Goal: Complete application form

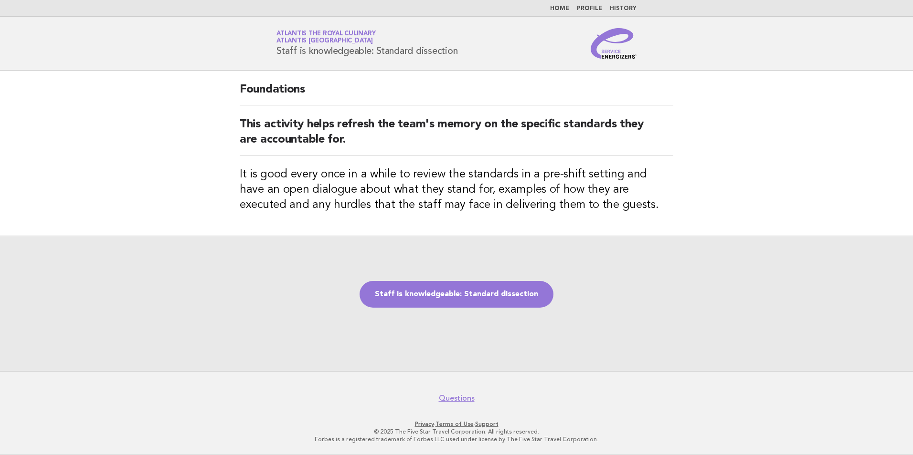
click at [899, 340] on div "Staff is knowledgeable: Standard dissection" at bounding box center [456, 304] width 913 height 136
click at [391, 284] on link "Staff is knowledgeable: Standard dissection" at bounding box center [456, 294] width 194 height 27
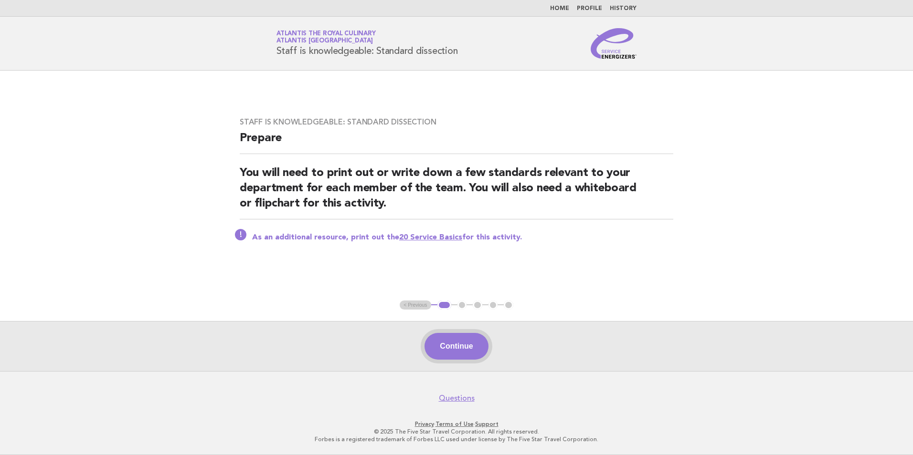
click at [464, 347] on button "Continue" at bounding box center [455, 346] width 63 height 27
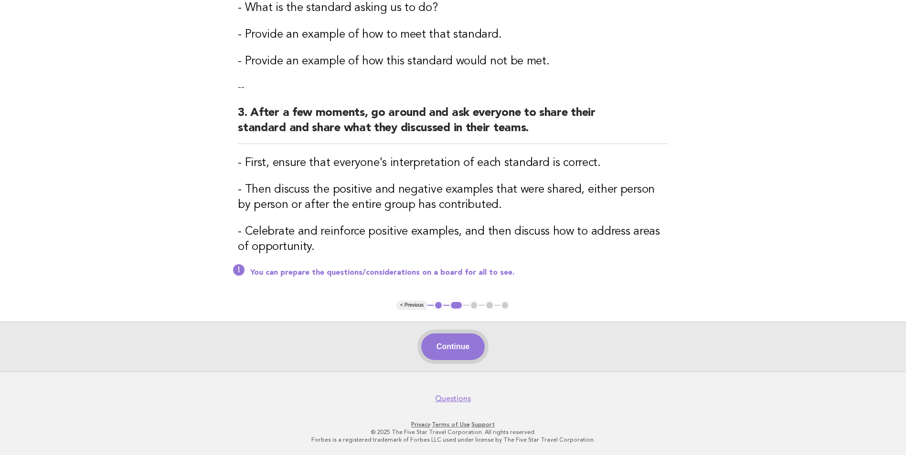
click at [473, 350] on button "Continue" at bounding box center [452, 347] width 63 height 27
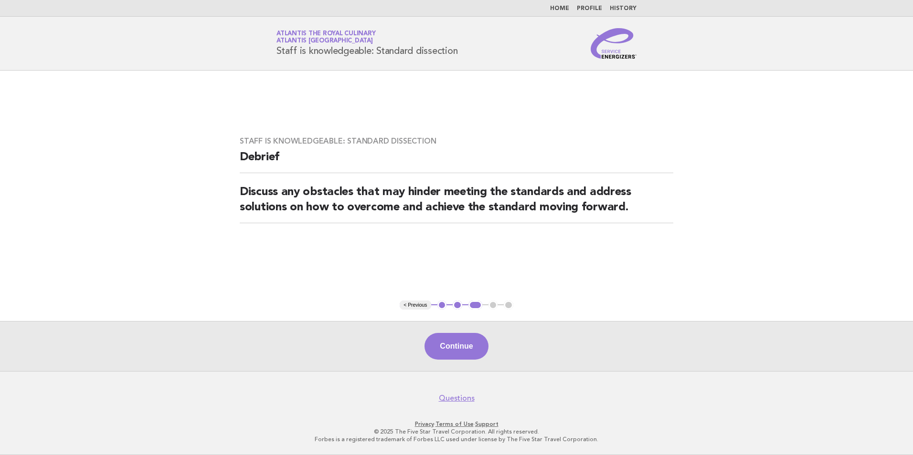
click at [464, 331] on div "Continue" at bounding box center [456, 346] width 913 height 50
click at [461, 349] on button "Continue" at bounding box center [455, 346] width 63 height 27
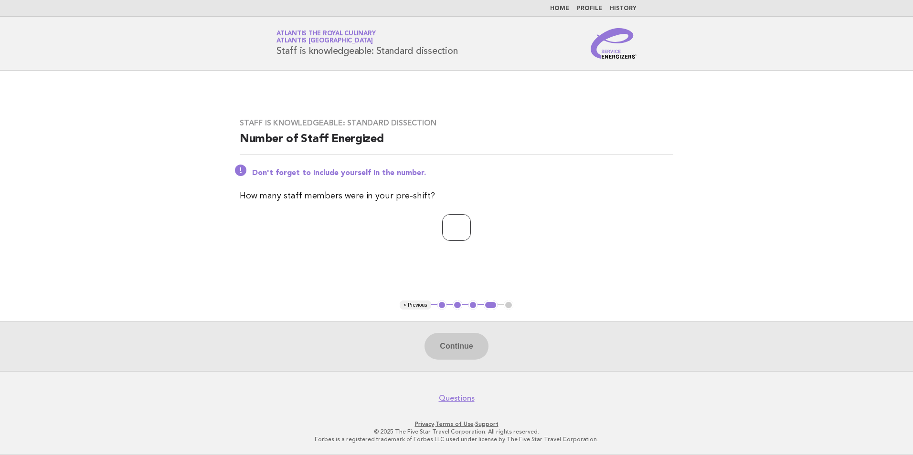
click at [450, 231] on input "number" at bounding box center [456, 227] width 29 height 27
click at [471, 223] on input "*" at bounding box center [456, 227] width 29 height 27
click at [471, 232] on input "*" at bounding box center [456, 227] width 29 height 27
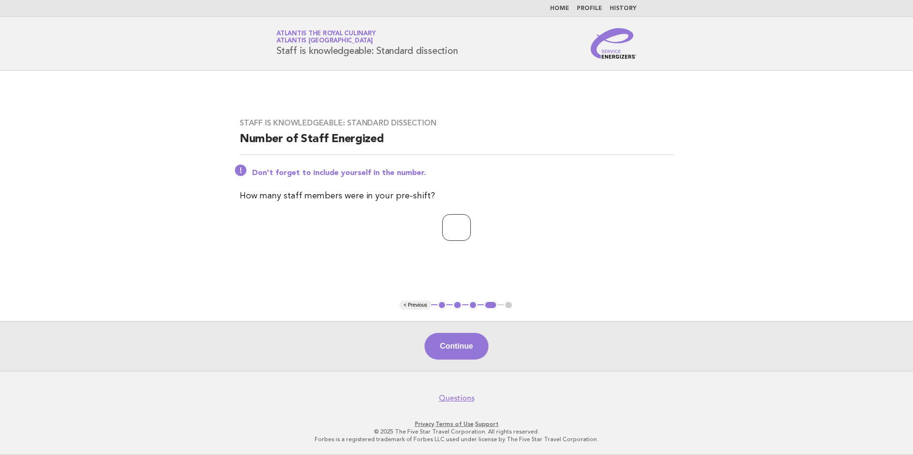
click at [471, 232] on input "*" at bounding box center [456, 227] width 29 height 27
click at [471, 231] on input "*" at bounding box center [456, 227] width 29 height 27
click at [471, 225] on input "*" at bounding box center [456, 227] width 29 height 27
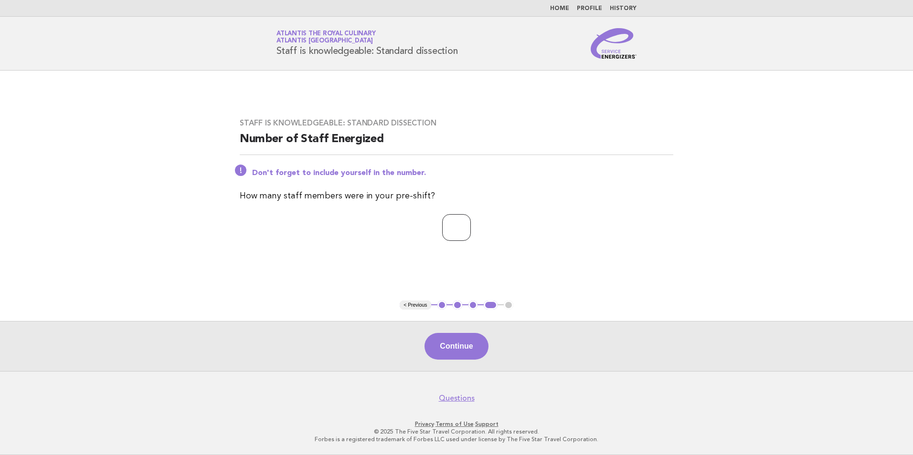
type input "*"
click at [471, 225] on input "*" at bounding box center [456, 227] width 29 height 27
click at [461, 361] on div "Continue" at bounding box center [456, 346] width 913 height 50
click at [466, 350] on button "Continue" at bounding box center [455, 346] width 63 height 27
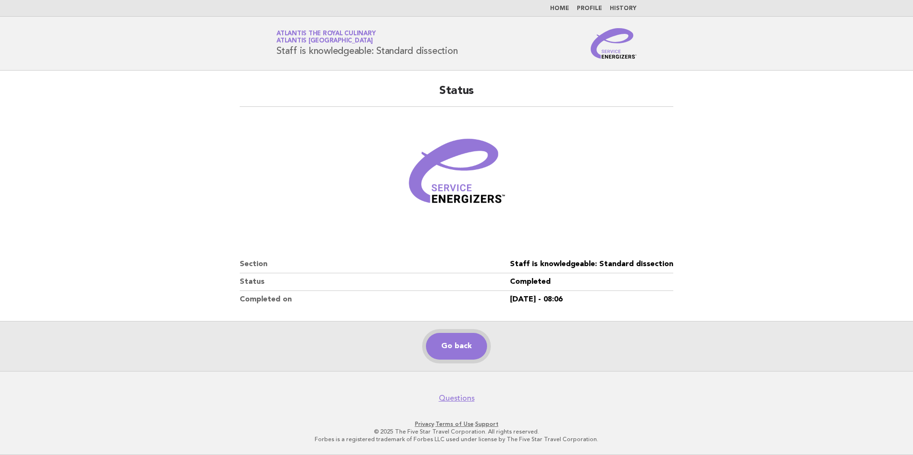
click at [454, 348] on link "Go back" at bounding box center [456, 346] width 61 height 27
click at [443, 347] on link "Go back" at bounding box center [456, 346] width 61 height 27
